Goal: Task Accomplishment & Management: Manage account settings

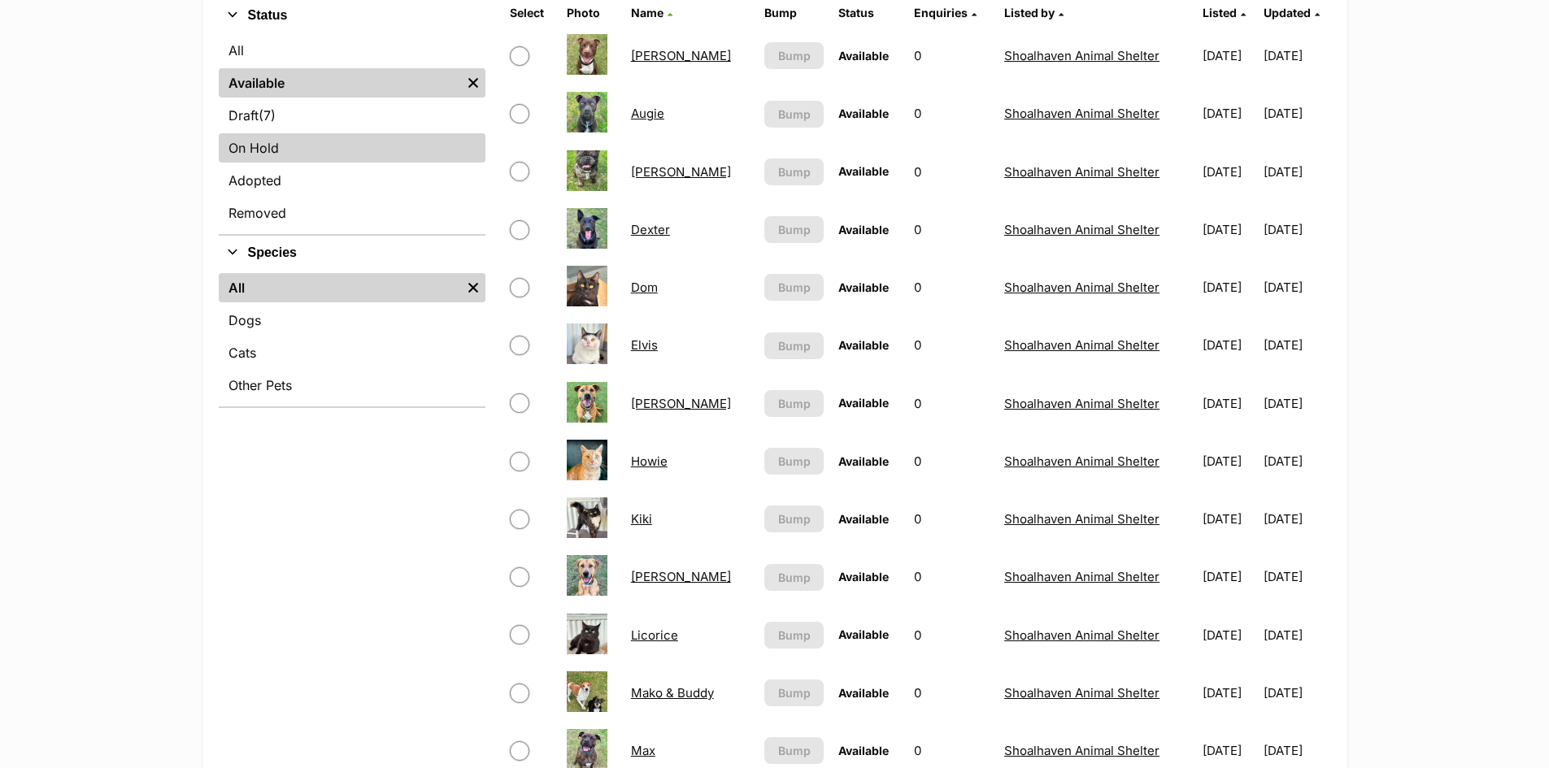
click at [267, 150] on link "On Hold" at bounding box center [352, 147] width 267 height 29
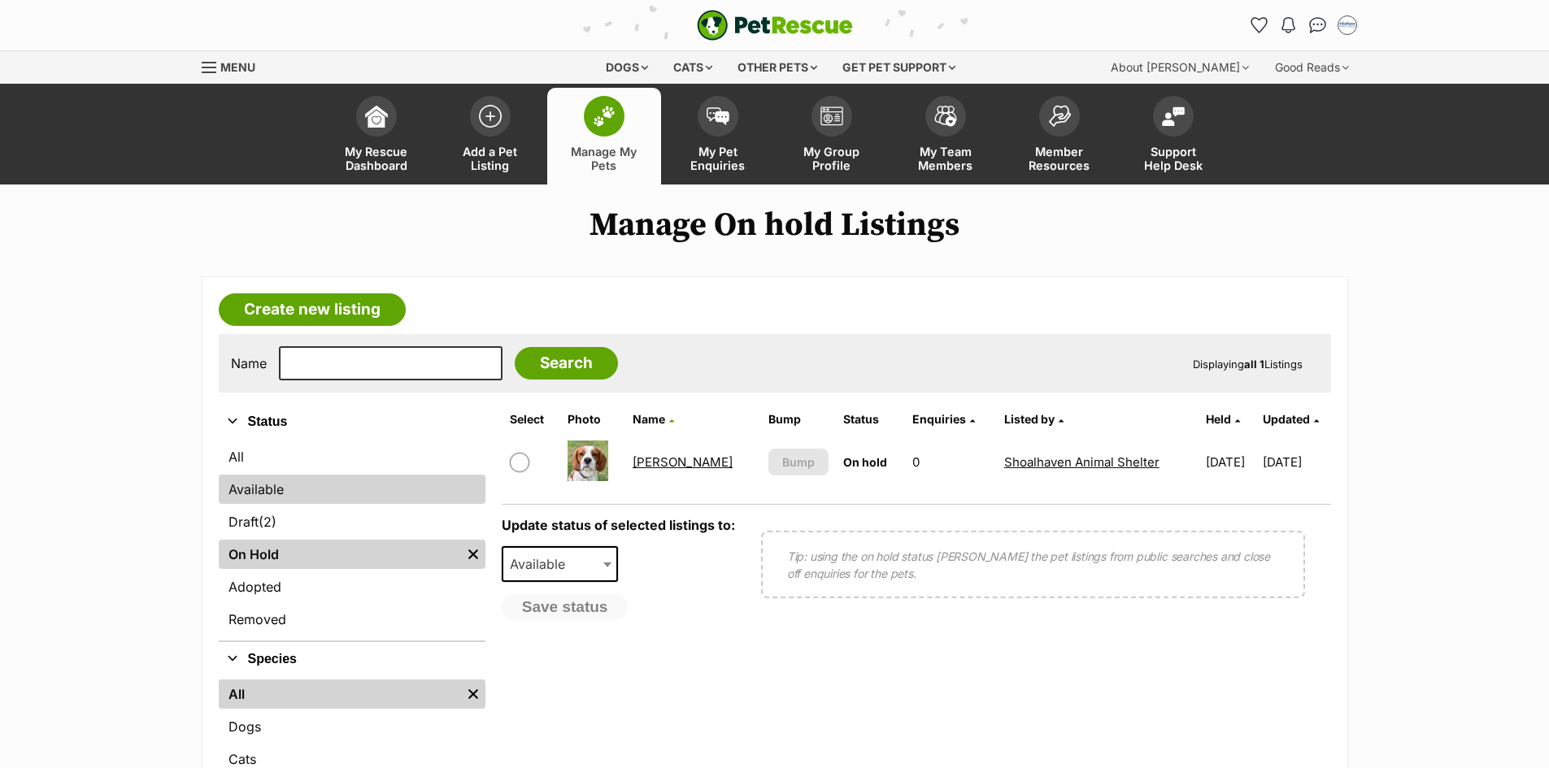
click at [254, 484] on link "Available" at bounding box center [352, 489] width 267 height 29
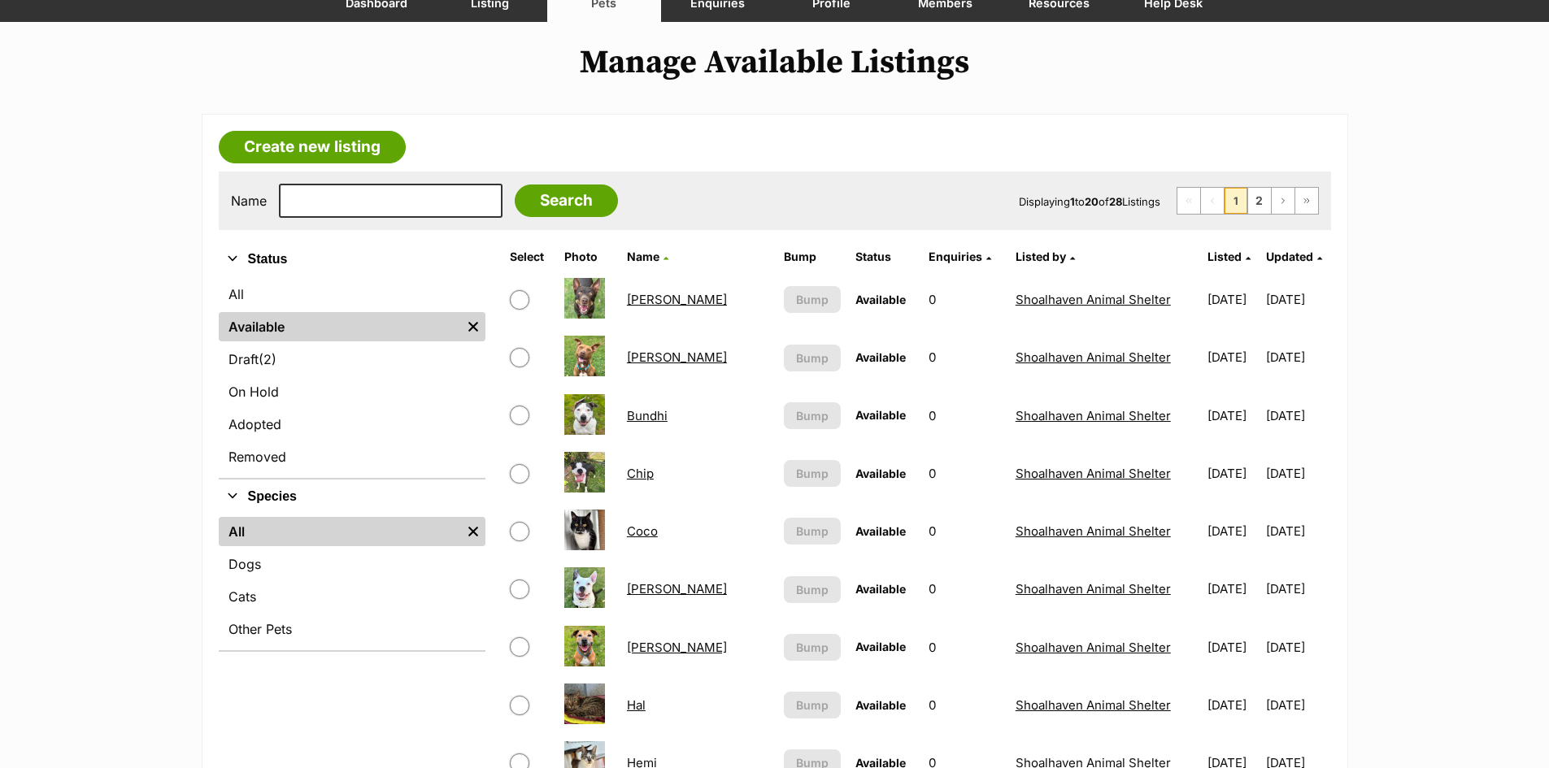
scroll to position [407, 0]
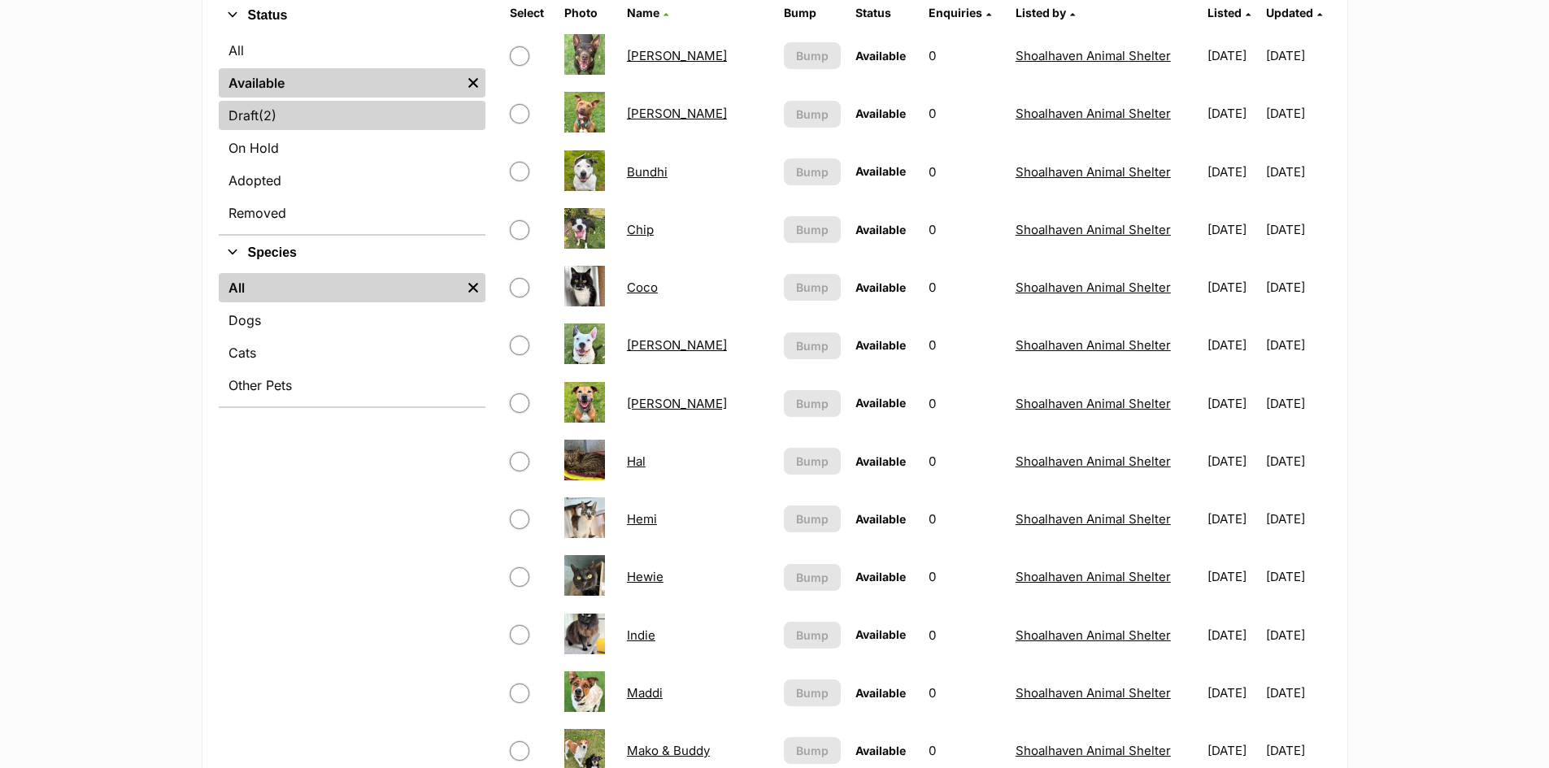
click at [246, 126] on link "Draft (2) Items" at bounding box center [352, 115] width 267 height 29
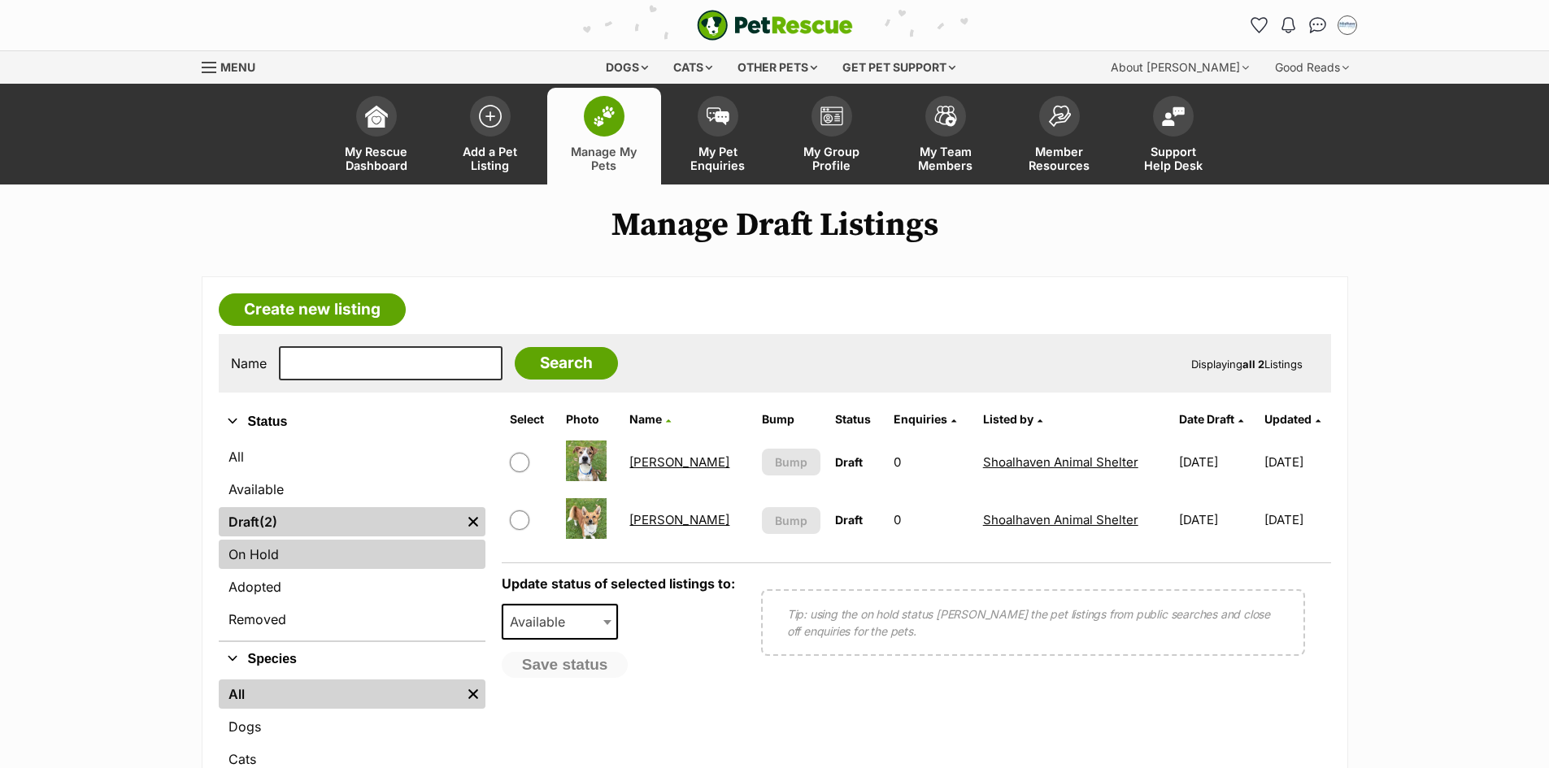
click at [262, 553] on link "On Hold" at bounding box center [352, 554] width 267 height 29
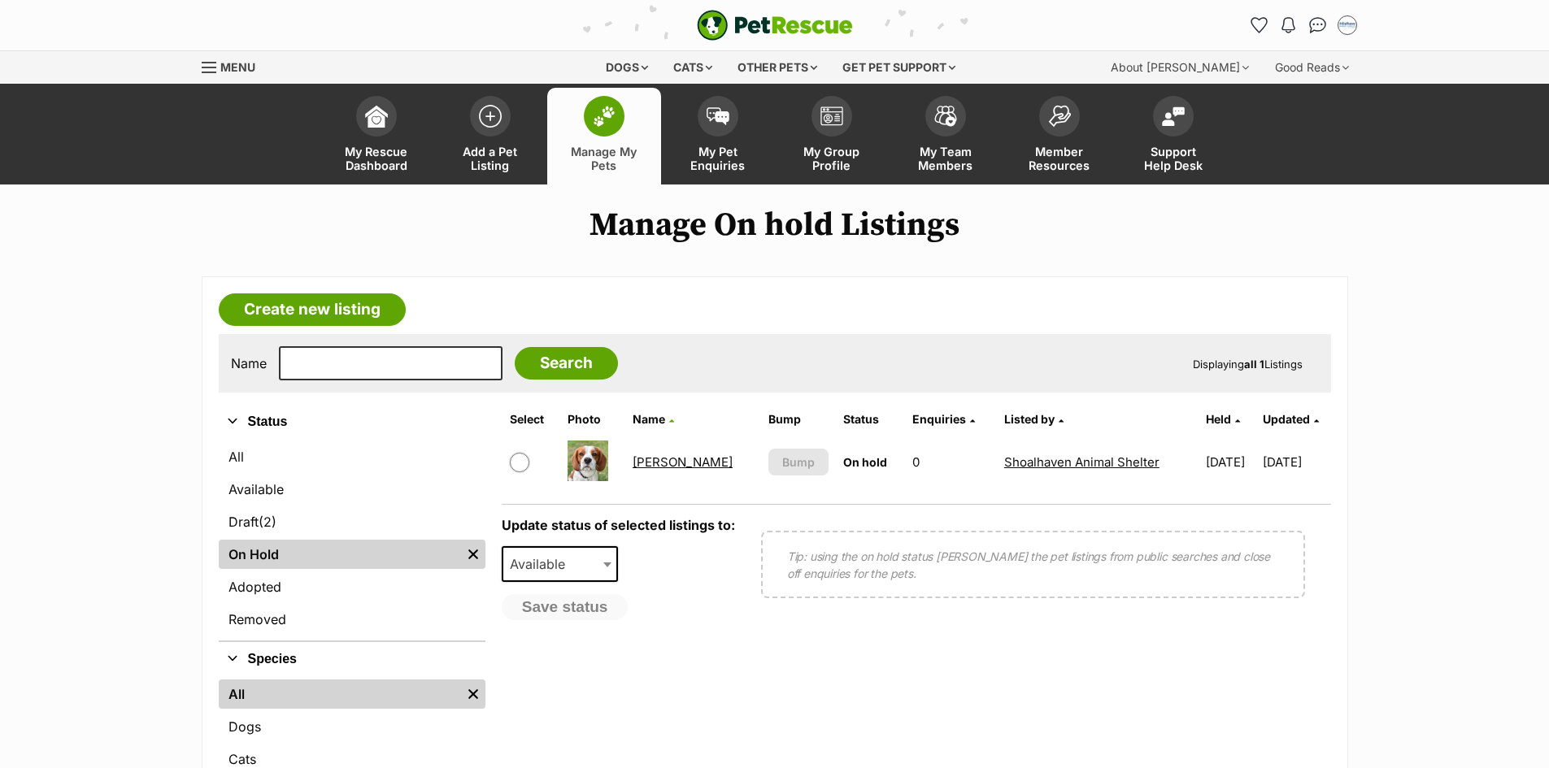
click at [262, 555] on link "On Hold" at bounding box center [340, 554] width 242 height 29
click at [640, 459] on link "[PERSON_NAME]" at bounding box center [683, 461] width 100 height 15
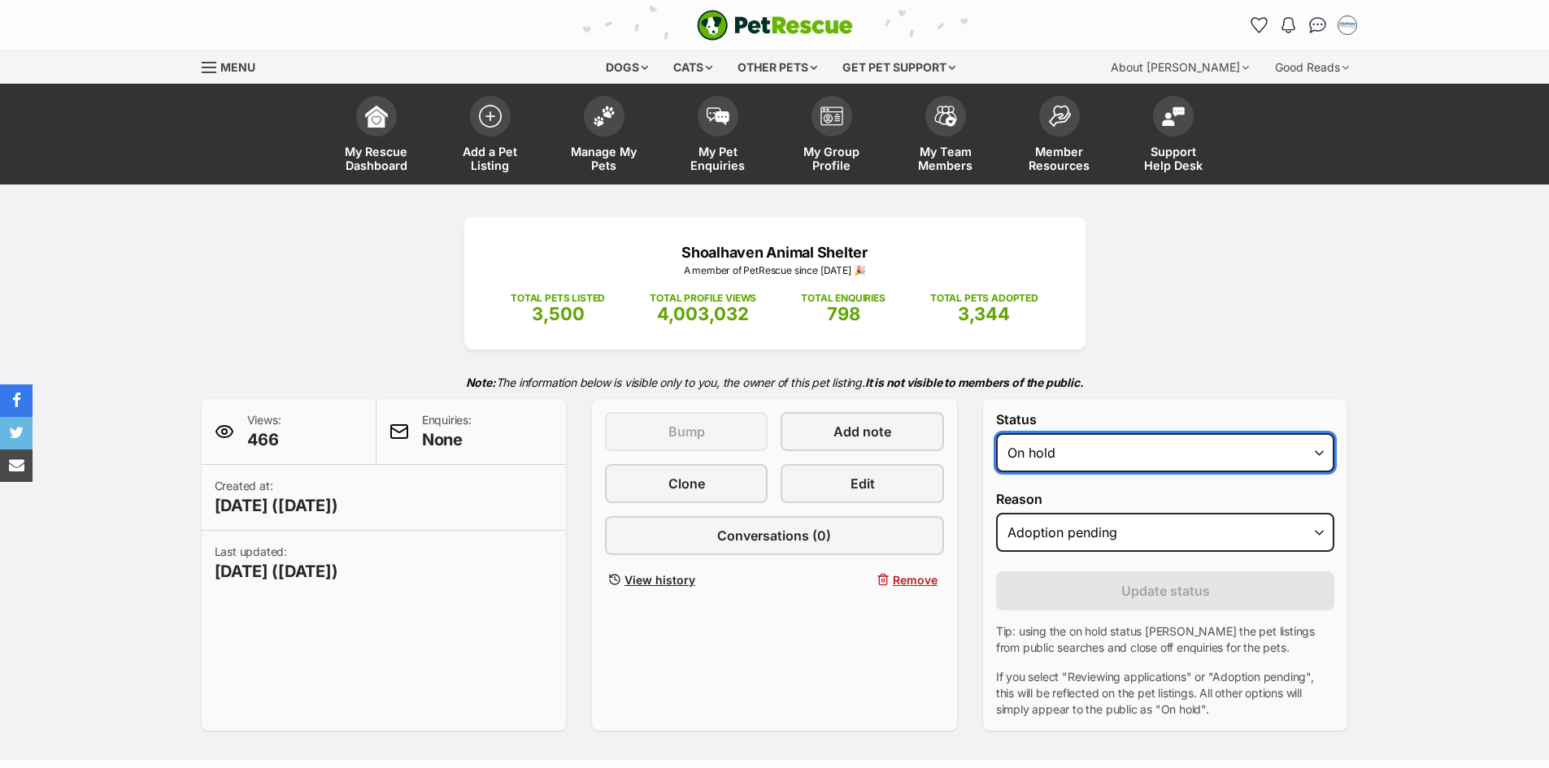
click at [1128, 448] on select "Draft Available On hold Adopted" at bounding box center [1165, 452] width 339 height 39
select select "rehomed"
click at [996, 433] on select "Draft Available On hold Adopted" at bounding box center [1165, 452] width 339 height 39
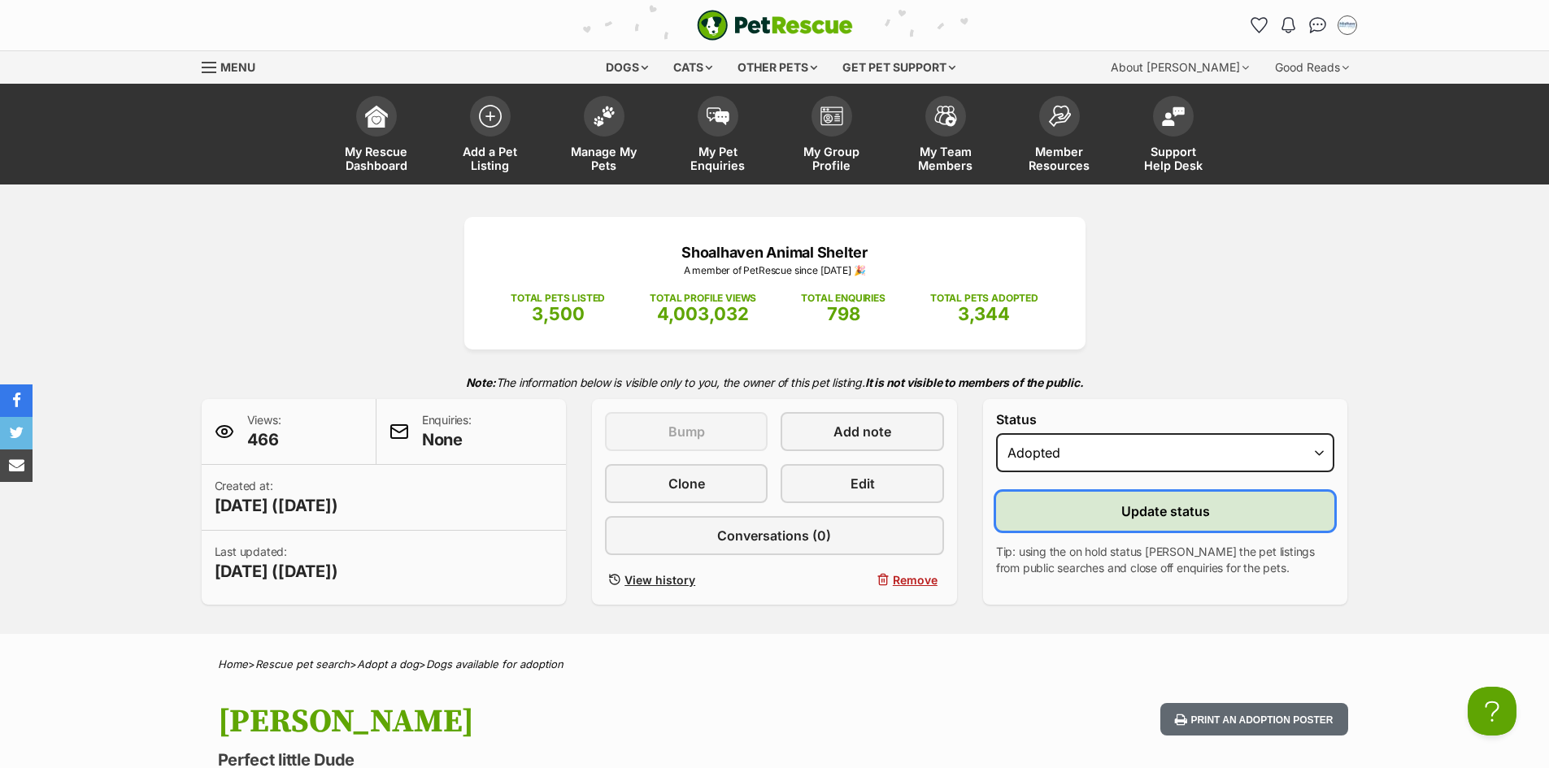
click at [1127, 514] on span "Update status" at bounding box center [1165, 512] width 89 height 20
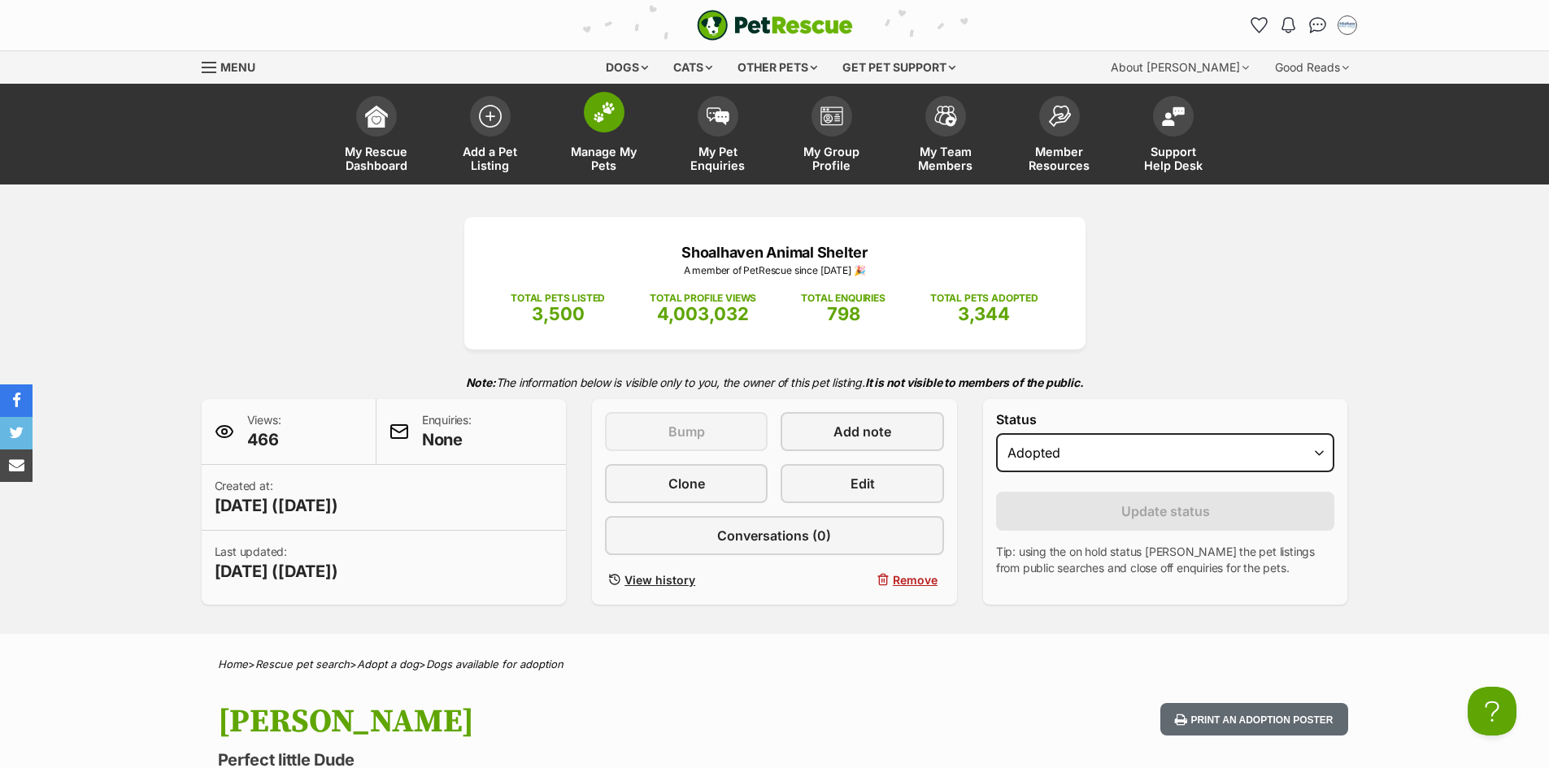
click at [612, 154] on span "Manage My Pets" at bounding box center [604, 159] width 73 height 28
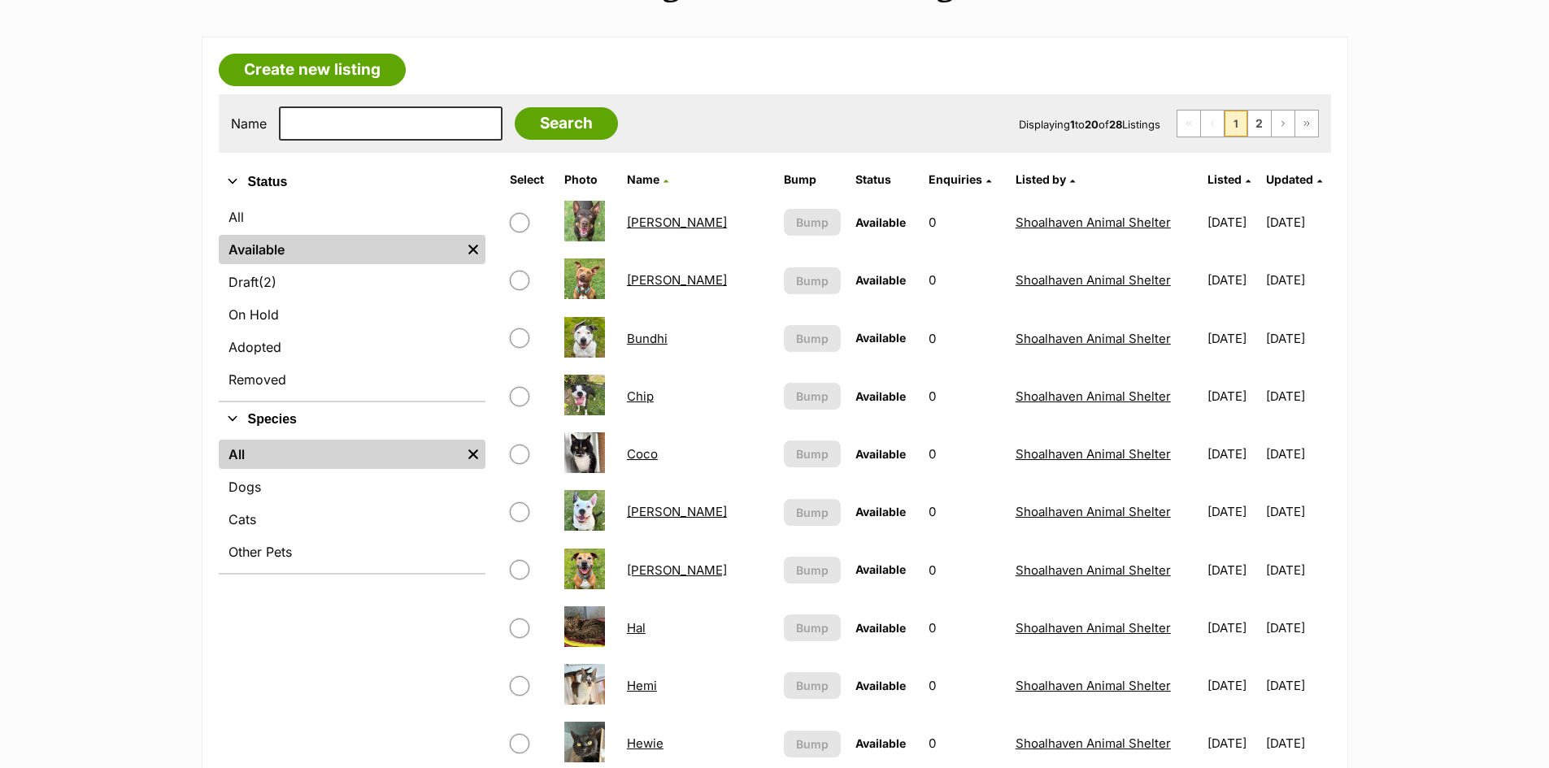
scroll to position [244, 0]
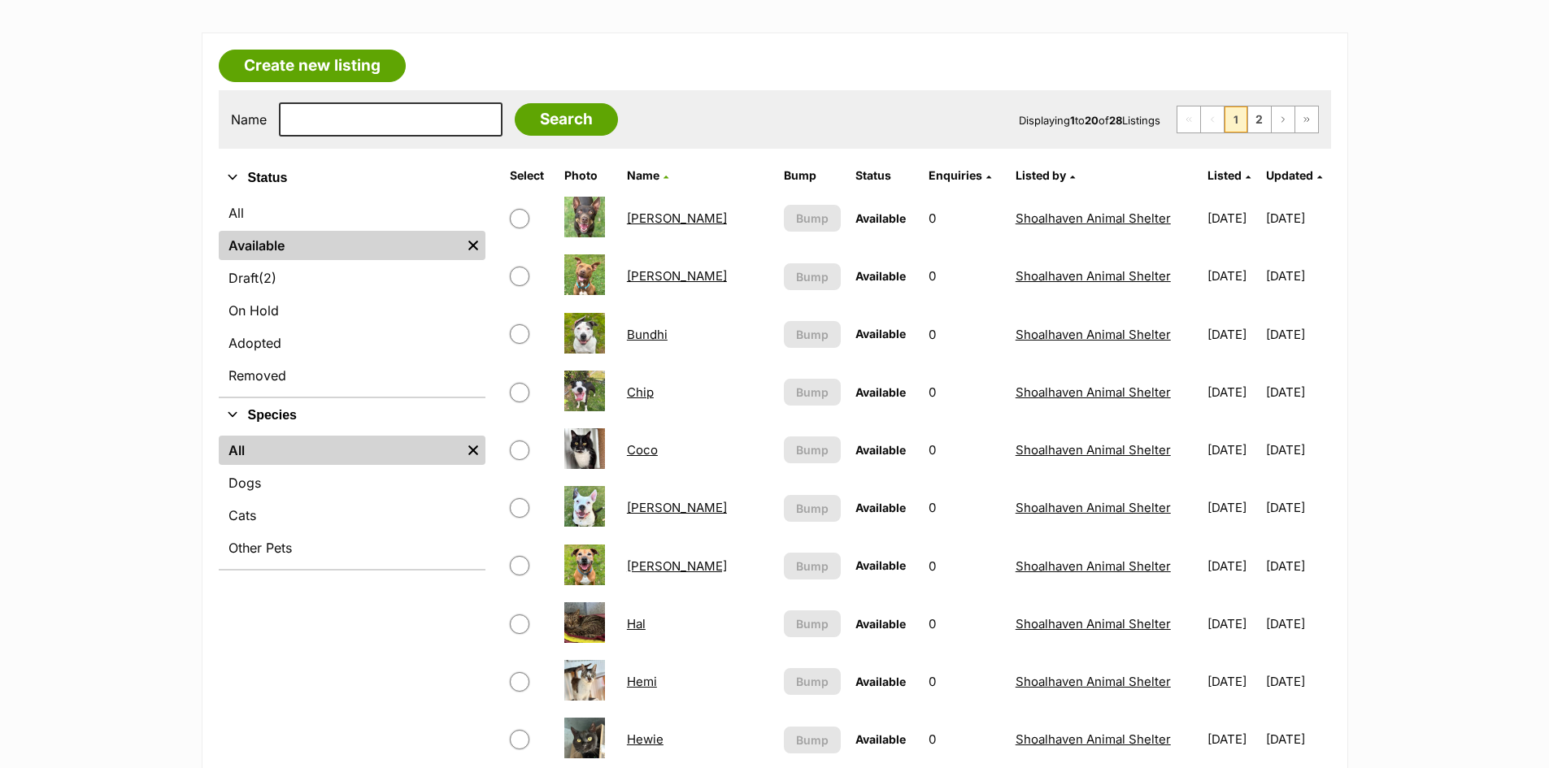
click at [634, 626] on link "Hal" at bounding box center [636, 623] width 19 height 15
